Goal: Task Accomplishment & Management: Manage account settings

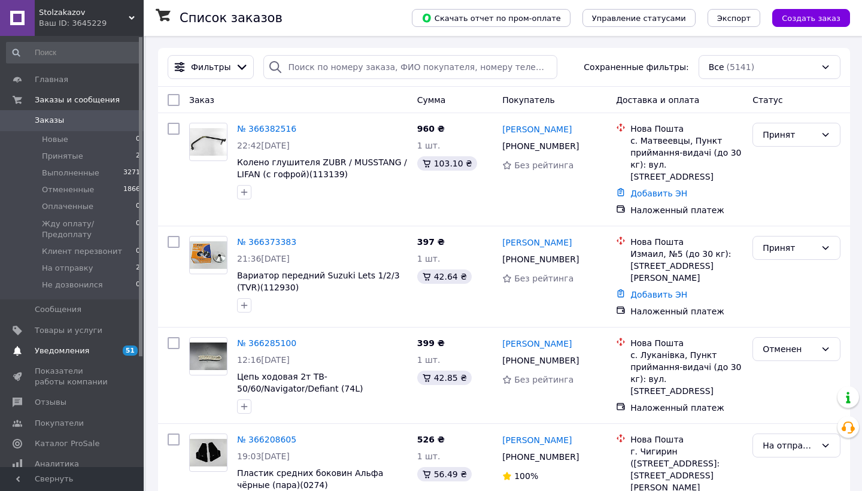
click at [86, 348] on span "Уведомления" at bounding box center [73, 350] width 76 height 11
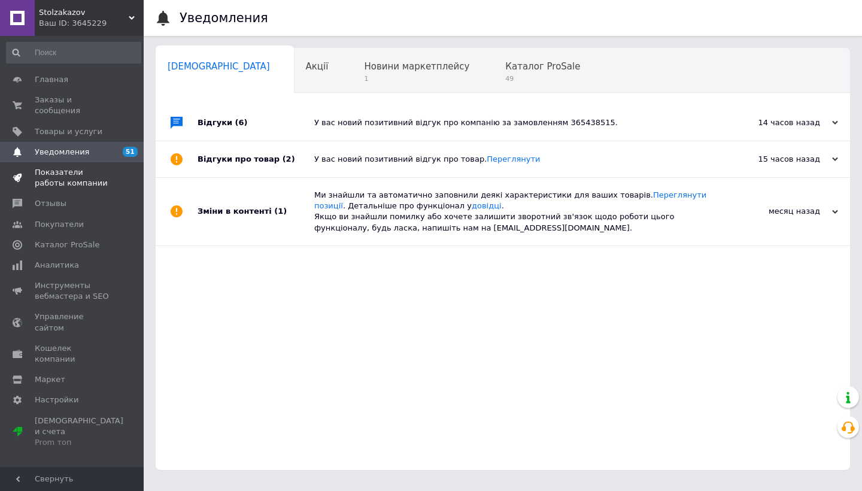
click at [75, 165] on link "Показатели работы компании" at bounding box center [73, 177] width 147 height 31
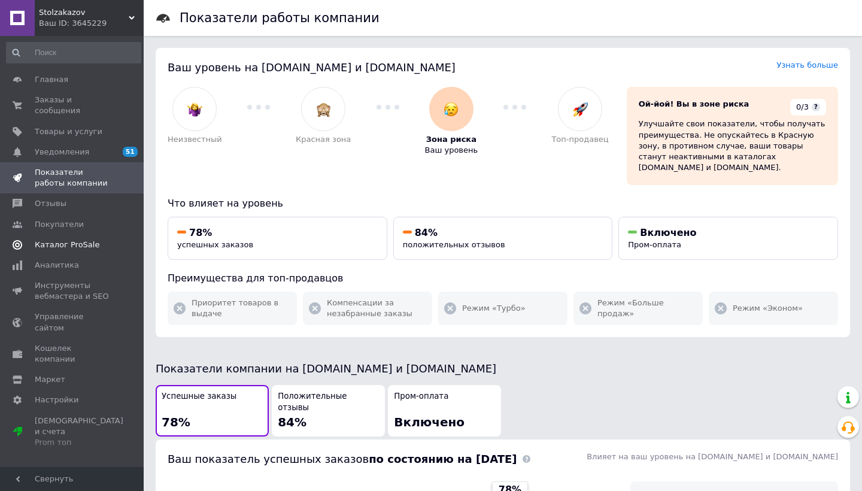
click at [94, 243] on span "Каталог ProSale" at bounding box center [67, 244] width 65 height 11
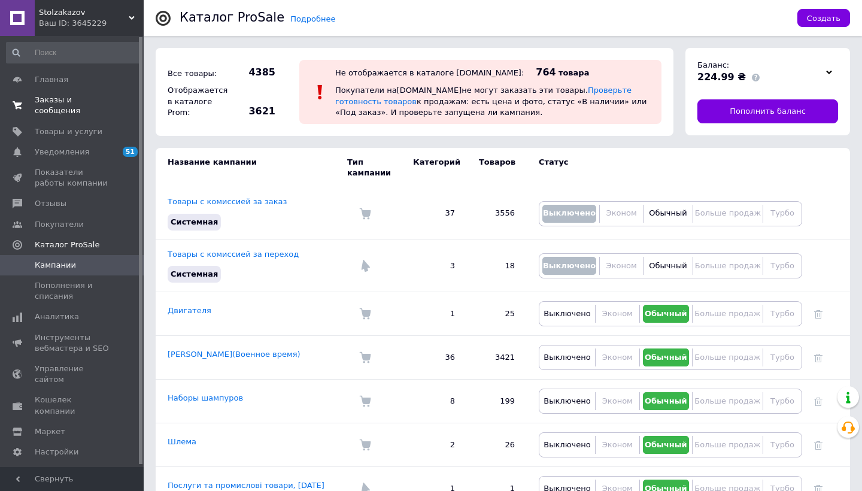
click at [81, 112] on span "Заказы и сообщения" at bounding box center [73, 106] width 76 height 22
